Goal: Navigation & Orientation: Understand site structure

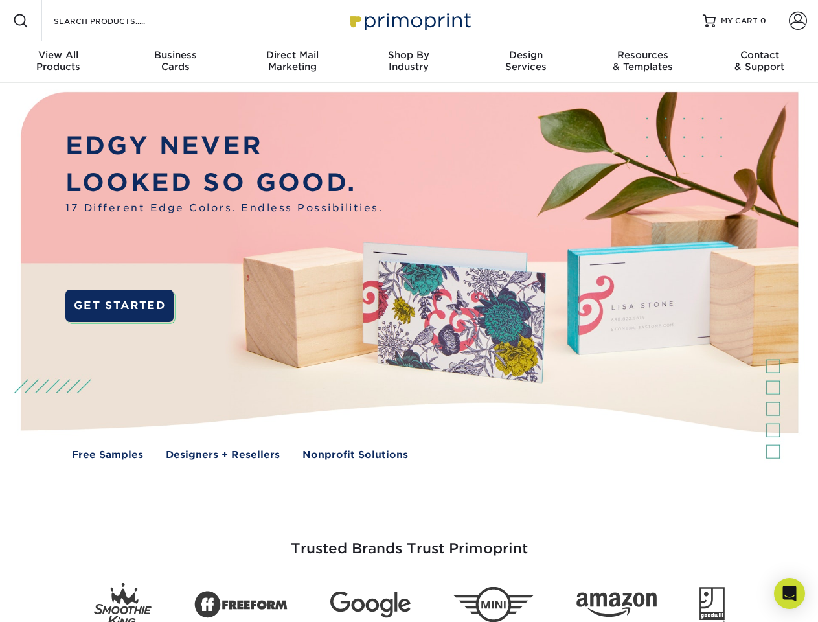
click at [409, 311] on img at bounding box center [409, 285] width 810 height 405
click at [21, 21] on span at bounding box center [21, 21] width 16 height 16
click at [798, 21] on span at bounding box center [798, 21] width 18 height 18
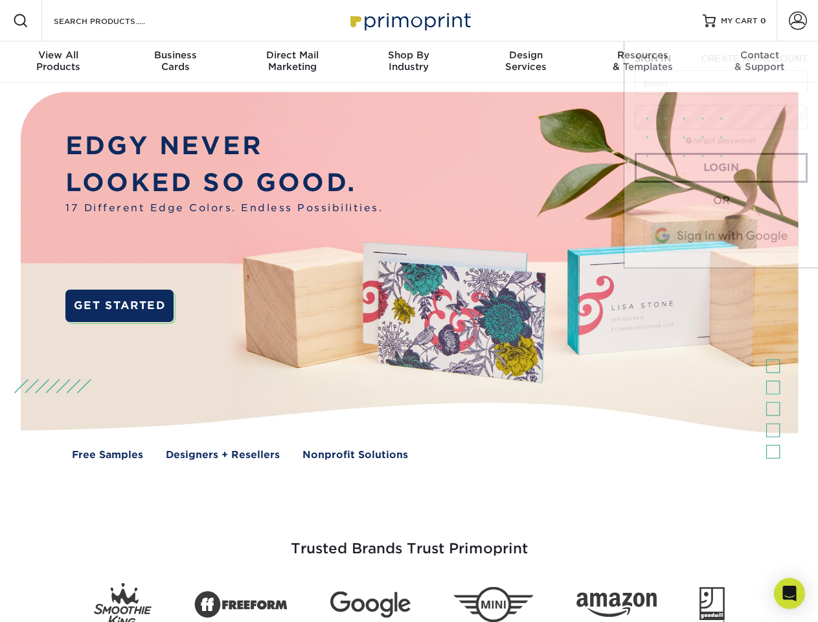
click at [58, 62] on div "View All Products" at bounding box center [58, 60] width 117 height 23
click at [175, 62] on div "Business Cards" at bounding box center [175, 60] width 117 height 23
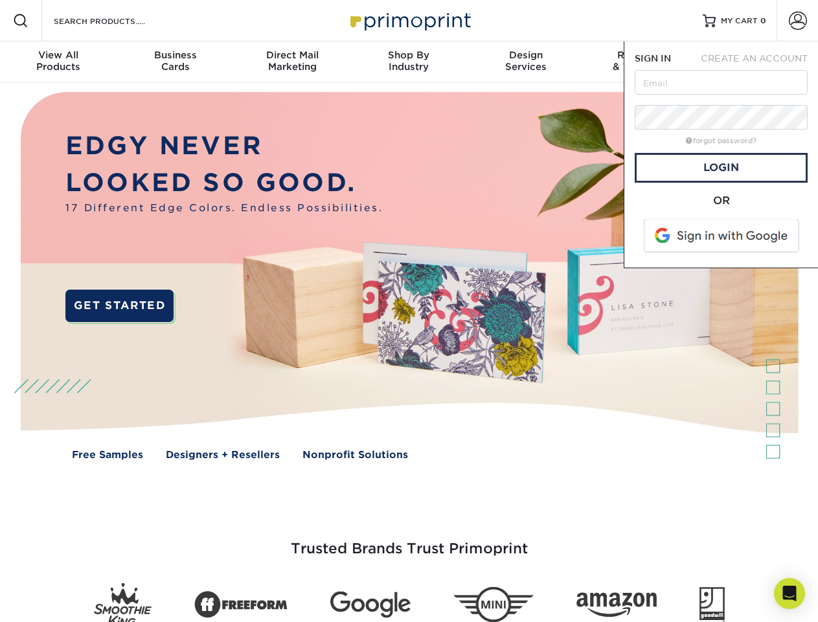
click at [292, 62] on div "Direct Mail Marketing" at bounding box center [292, 60] width 117 height 23
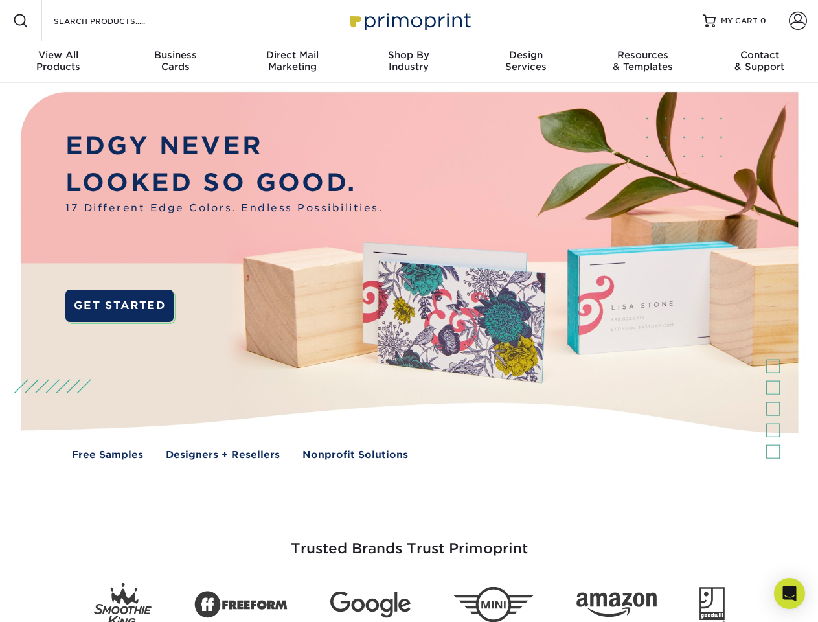
click at [409, 62] on div "Shop By Industry" at bounding box center [409, 60] width 117 height 23
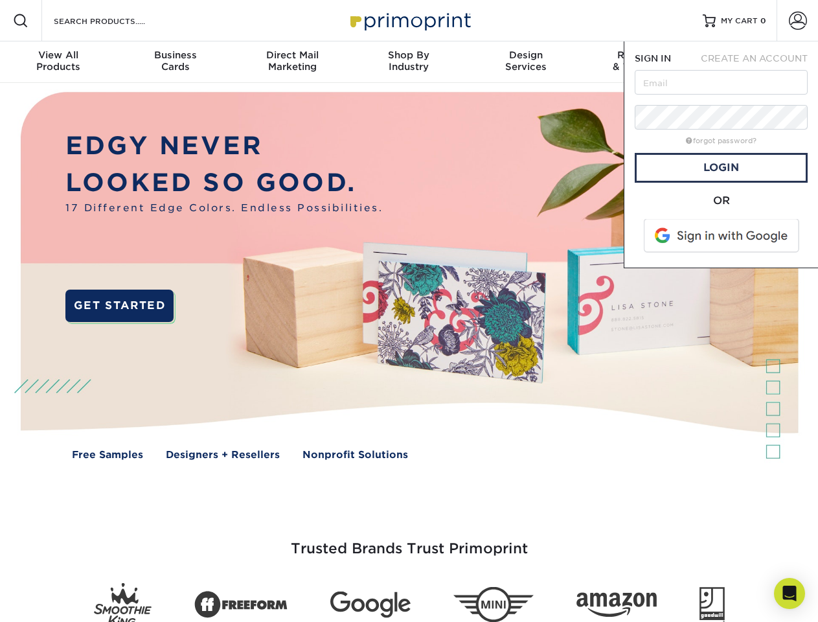
click at [526, 62] on div "Design Services" at bounding box center [526, 60] width 117 height 23
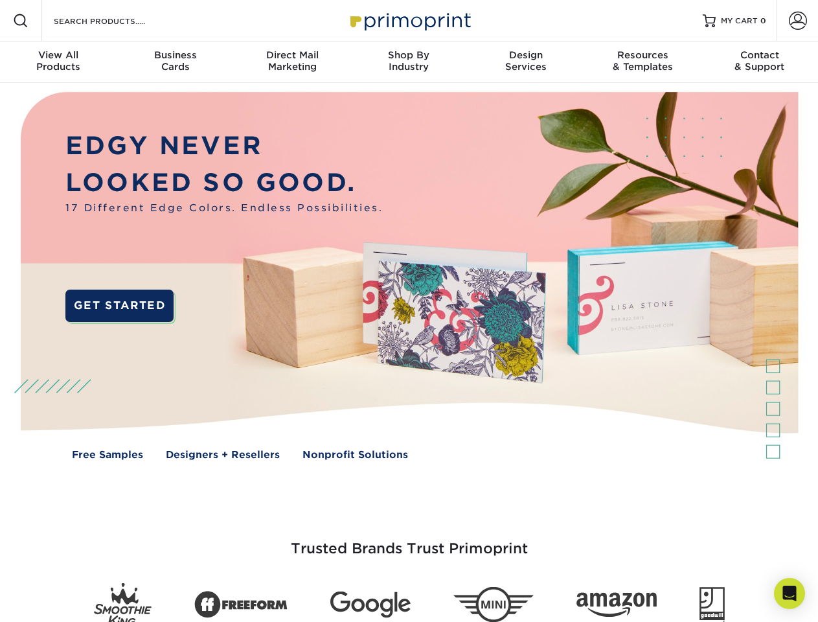
click at [643, 62] on span "SIGN IN" at bounding box center [653, 58] width 36 height 10
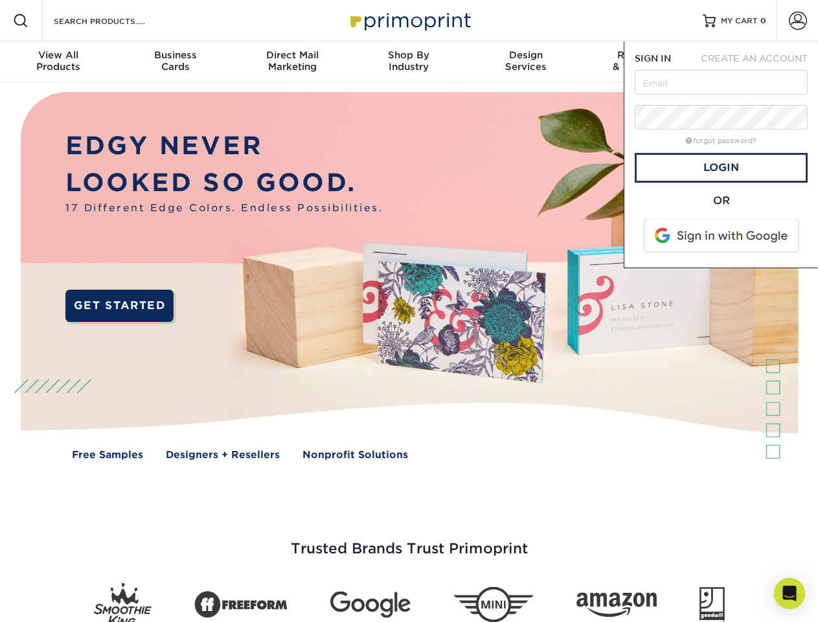
click at [760, 62] on div "Contact & Support" at bounding box center [760, 60] width 117 height 23
